Goal: Transaction & Acquisition: Obtain resource

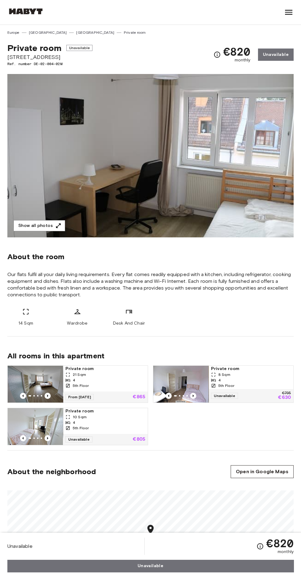
click at [76, 33] on link "[GEOGRAPHIC_DATA]" at bounding box center [95, 33] width 38 height 6
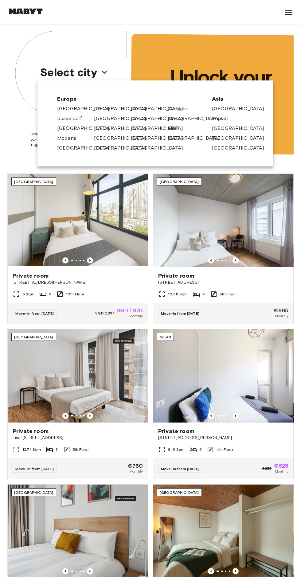
click at [71, 151] on link "[GEOGRAPHIC_DATA]" at bounding box center [86, 147] width 58 height 7
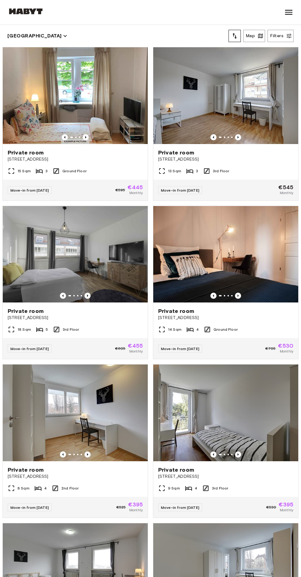
click at [91, 168] on div "15 Sqm 3 Ground Floor" at bounding box center [75, 173] width 145 height 12
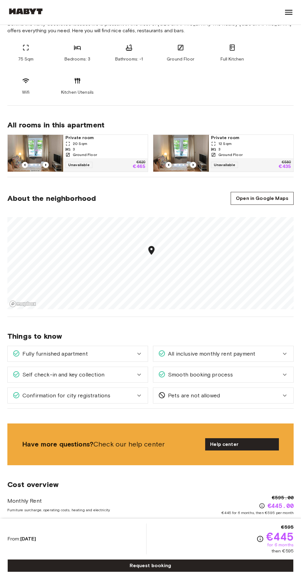
scroll to position [258, 0]
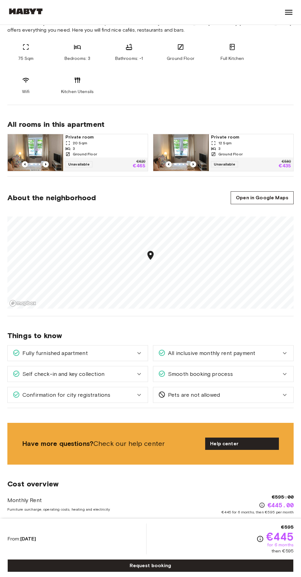
click at [117, 398] on div "Confirmation for city registrations" at bounding box center [74, 395] width 123 height 8
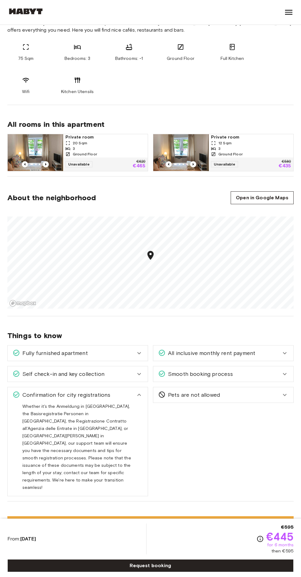
click at [232, 396] on div "Pets are not allowed" at bounding box center [219, 395] width 123 height 8
click at [255, 373] on div "Smooth booking process" at bounding box center [219, 374] width 123 height 8
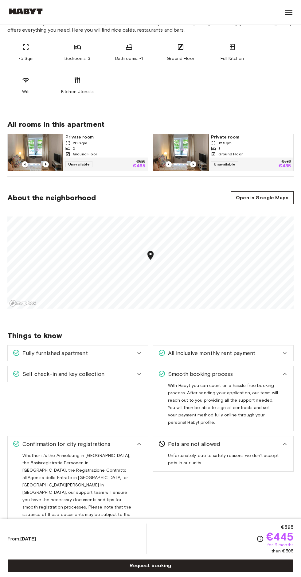
click at [256, 353] on div "All inclusive monthly rent payment" at bounding box center [219, 353] width 123 height 8
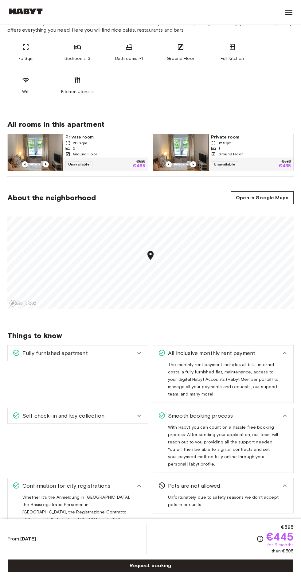
click at [114, 416] on div "Self check-in and key collection" at bounding box center [74, 416] width 123 height 8
click at [122, 352] on div "Fully furnished apartment" at bounding box center [74, 353] width 123 height 8
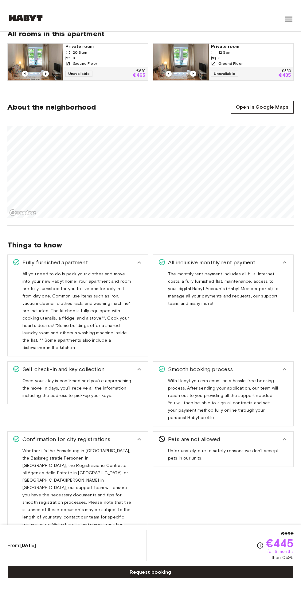
scroll to position [0, 0]
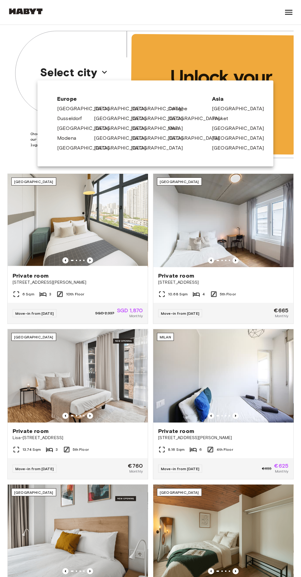
click at [146, 129] on link "[GEOGRAPHIC_DATA]" at bounding box center [160, 128] width 58 height 7
click at [143, 139] on link "[GEOGRAPHIC_DATA]" at bounding box center [160, 138] width 58 height 7
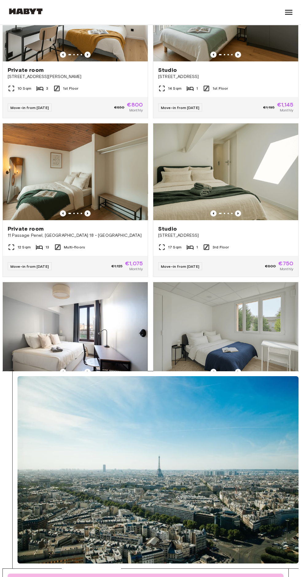
scroll to position [154, 0]
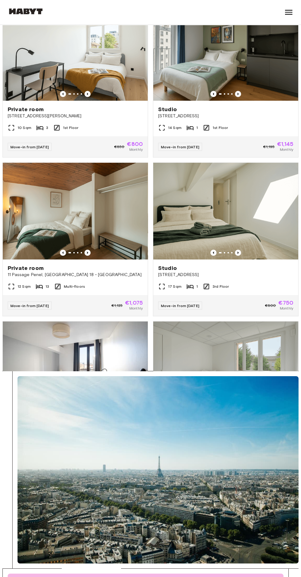
click at [251, 279] on div "Studio 37 Rue du Petit Bois, Montreuil" at bounding box center [225, 271] width 145 height 23
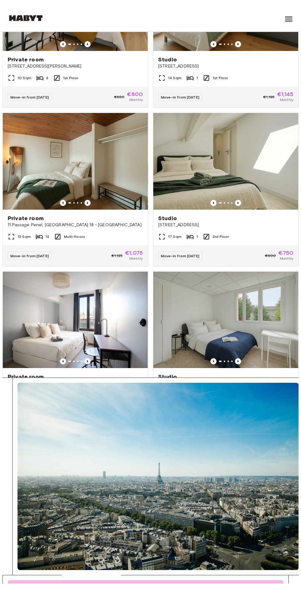
scroll to position [213, 0]
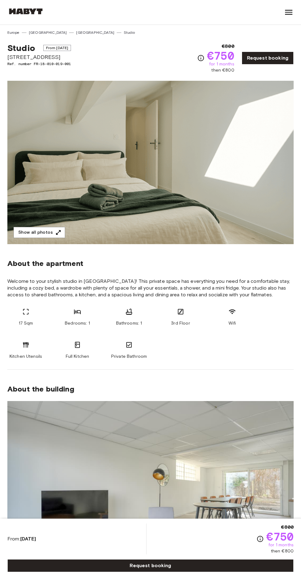
click at [23, 47] on span "Studio" at bounding box center [21, 48] width 28 height 10
copy div "Studio From [DATE][STREET_ADDRESS]"
click at [51, 235] on button "Show all photos" at bounding box center [40, 232] width 52 height 11
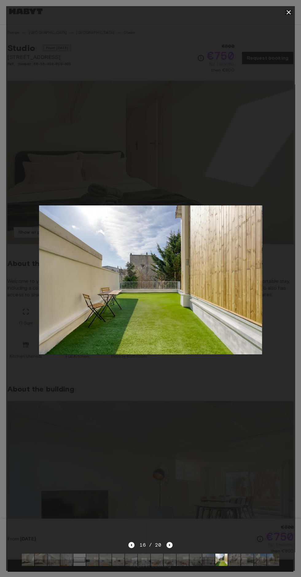
click at [218, 327] on img at bounding box center [150, 279] width 223 height 149
